Goal: Complete application form

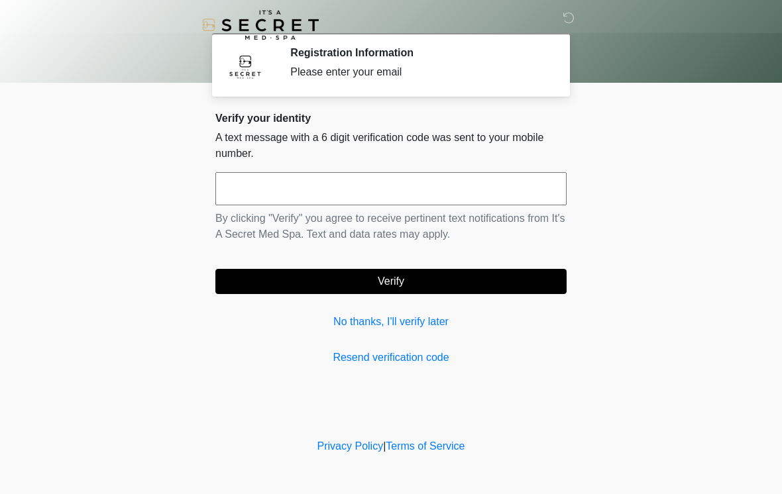
click at [349, 188] on input "text" at bounding box center [390, 188] width 351 height 33
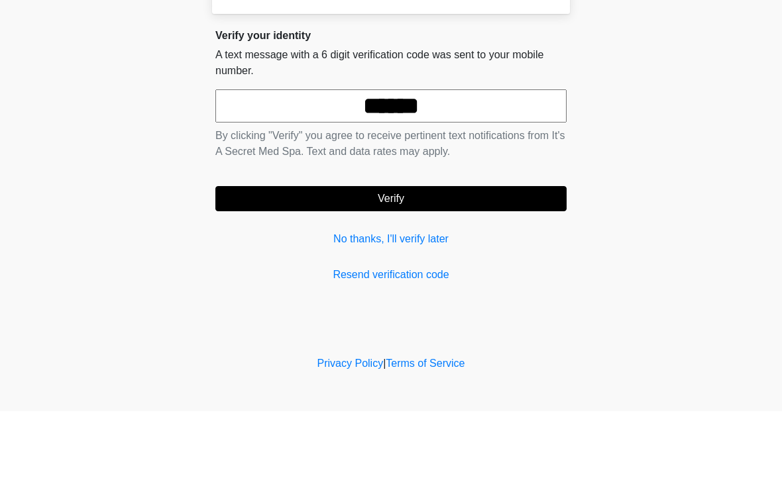
type input "******"
click at [478, 269] on button "Verify" at bounding box center [390, 281] width 351 height 25
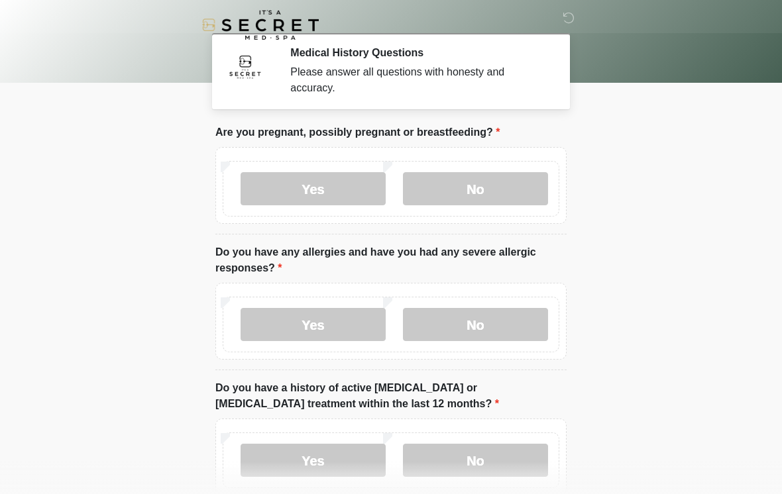
click at [515, 176] on label "No" at bounding box center [475, 188] width 145 height 33
click at [500, 340] on label "No" at bounding box center [475, 324] width 145 height 33
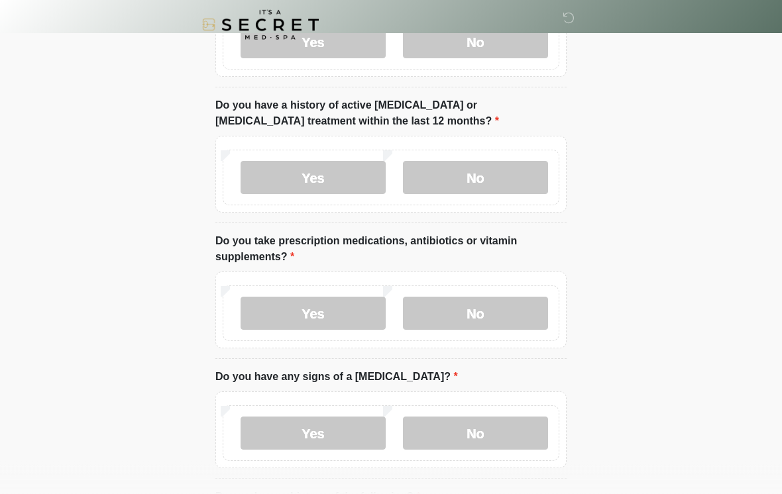
click at [497, 172] on label "No" at bounding box center [475, 178] width 145 height 33
click at [510, 315] on label "No" at bounding box center [475, 313] width 145 height 33
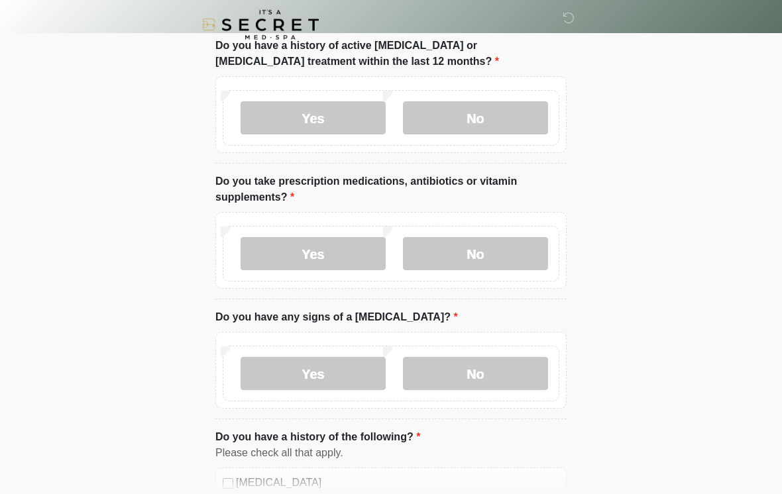
scroll to position [402, 0]
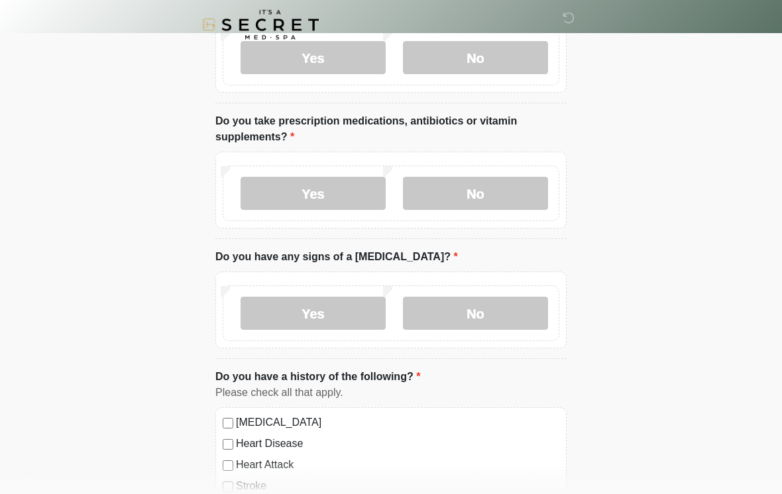
click at [342, 179] on label "Yes" at bounding box center [313, 194] width 145 height 33
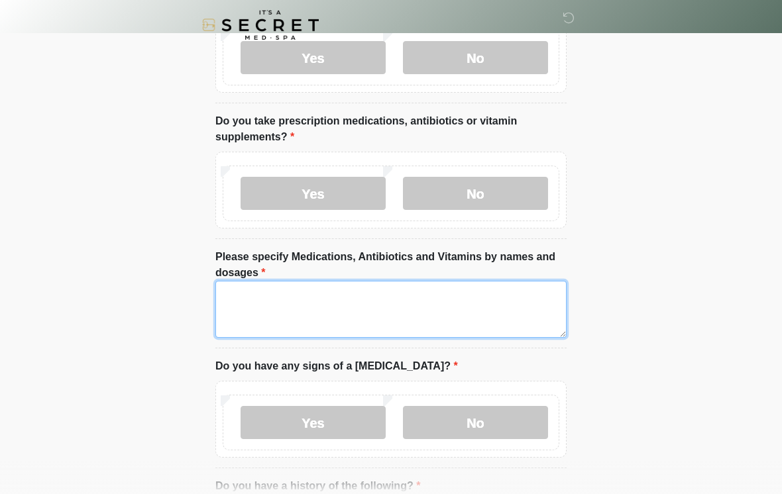
click at [453, 298] on textarea "Please specify Medications, Antibiotics and Vitamins by names and dosages" at bounding box center [390, 309] width 351 height 57
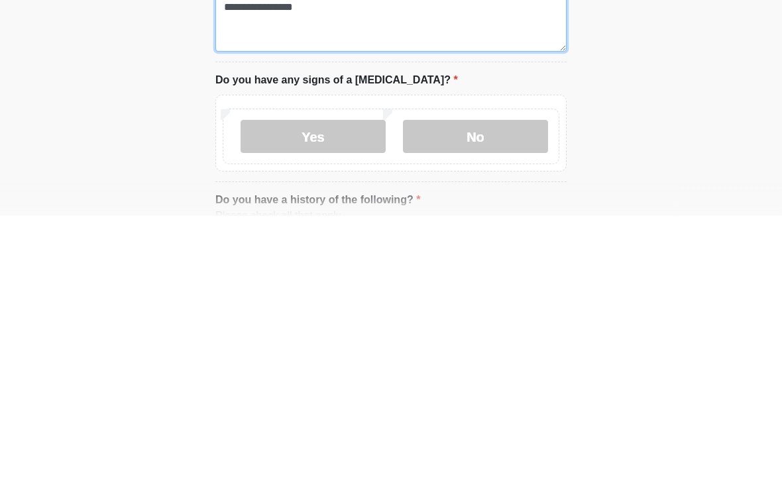
type textarea "**********"
click at [510, 398] on label "No" at bounding box center [475, 414] width 145 height 33
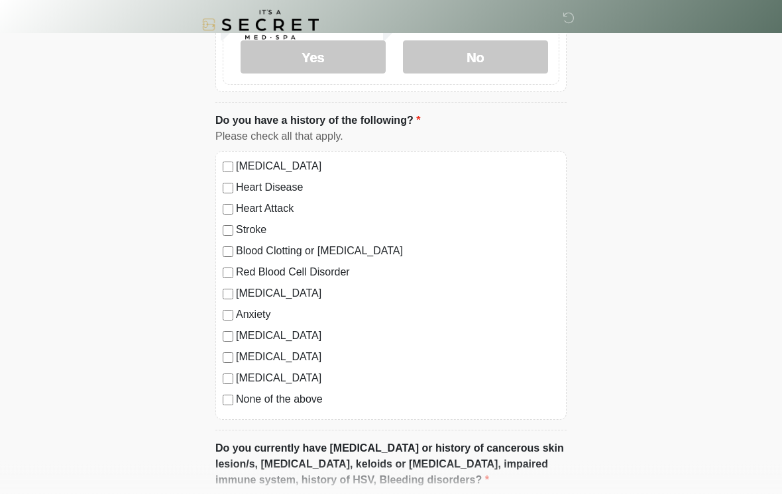
scroll to position [768, 0]
click at [308, 398] on label "None of the above" at bounding box center [397, 400] width 323 height 16
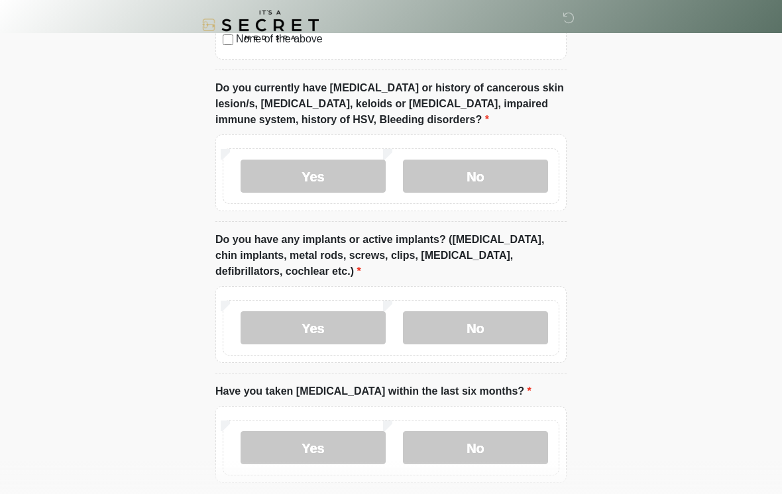
scroll to position [1121, 0]
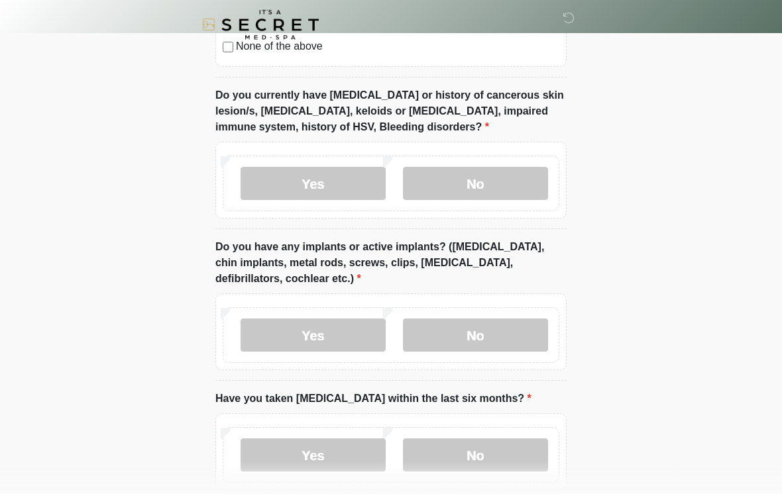
click at [502, 184] on label "No" at bounding box center [475, 184] width 145 height 33
click at [514, 346] on label "No" at bounding box center [475, 335] width 145 height 33
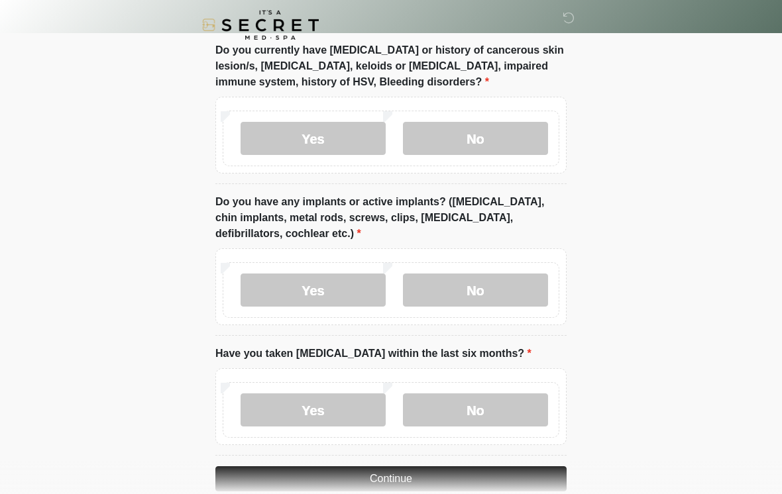
scroll to position [1212, 0]
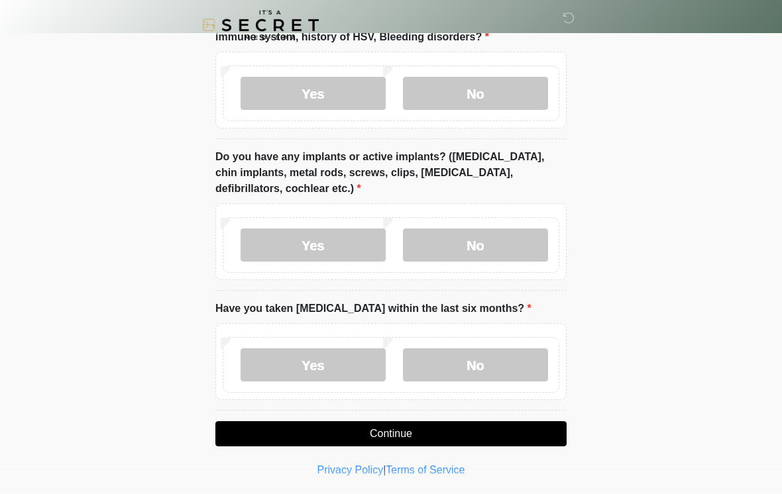
click at [505, 359] on label "No" at bounding box center [475, 365] width 145 height 33
click at [500, 431] on button "Continue" at bounding box center [390, 434] width 351 height 25
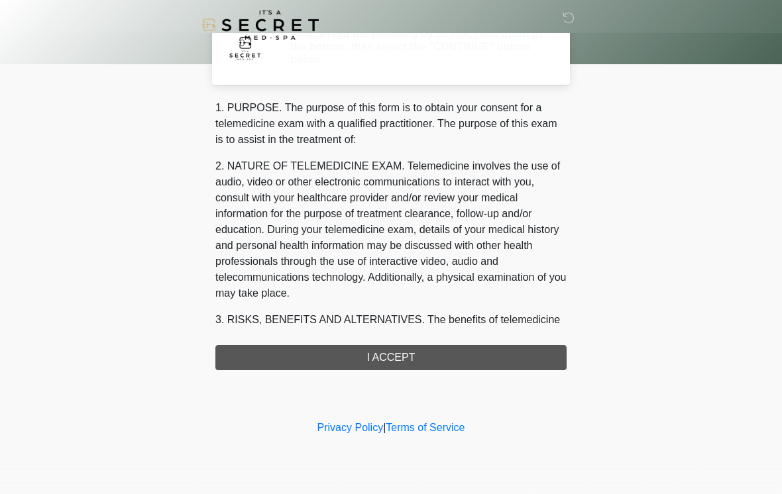
scroll to position [0, 0]
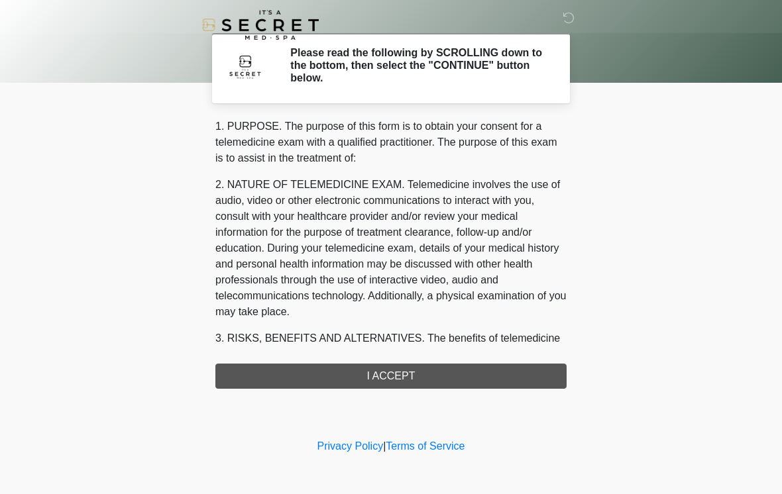
click at [412, 382] on div "1. PURPOSE. The purpose of this form is to obtain your consent for a telemedici…" at bounding box center [390, 254] width 351 height 270
click at [402, 374] on div "1. PURPOSE. The purpose of this form is to obtain your consent for a telemedici…" at bounding box center [390, 254] width 351 height 270
click at [417, 382] on div "1. PURPOSE. The purpose of this form is to obtain your consent for a telemedici…" at bounding box center [390, 254] width 351 height 270
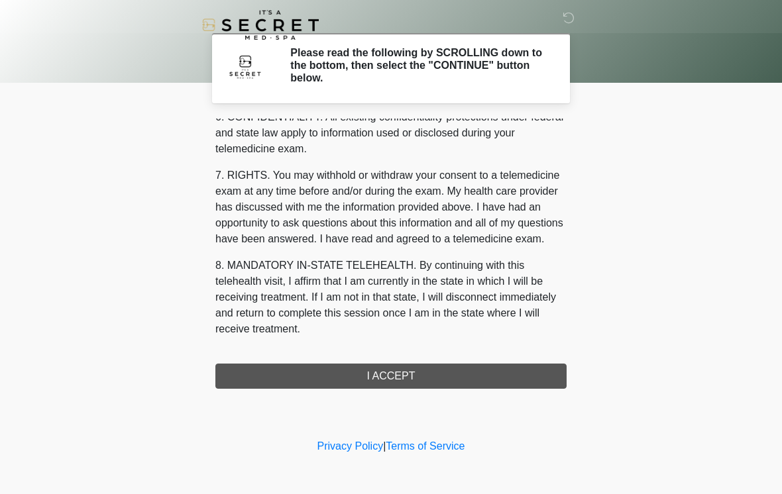
click at [422, 379] on button "I ACCEPT" at bounding box center [390, 376] width 351 height 25
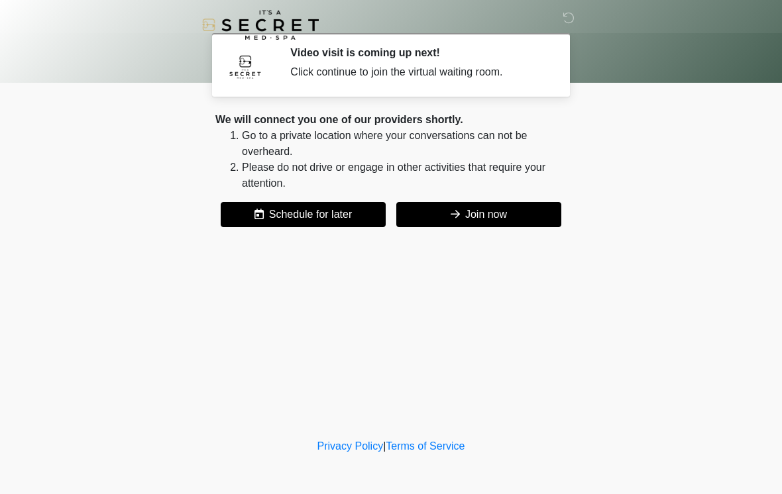
click at [500, 217] on button "Join now" at bounding box center [478, 214] width 165 height 25
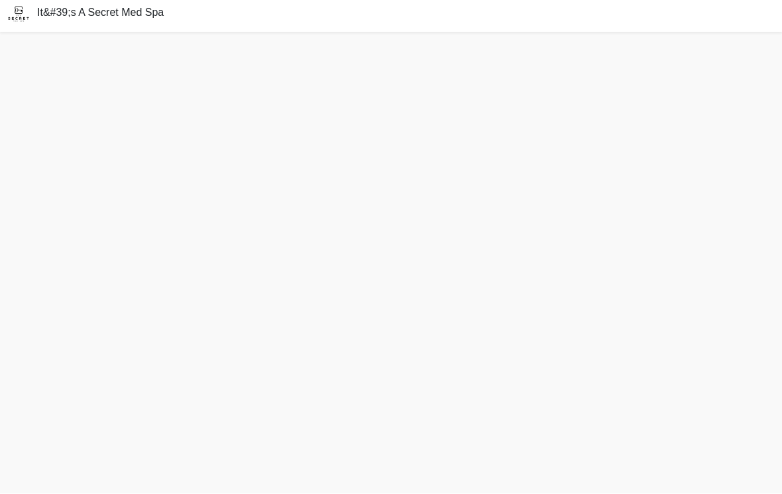
scroll to position [23, 0]
